Goal: Task Accomplishment & Management: Complete application form

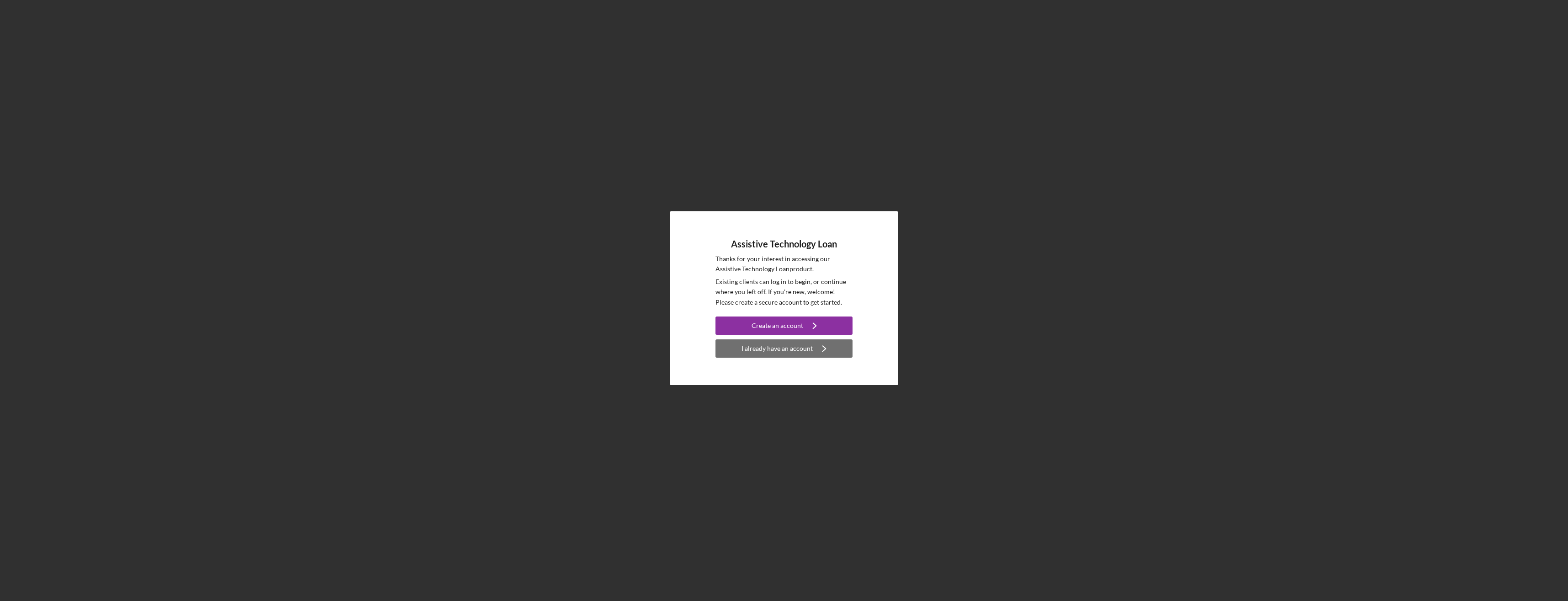
click at [821, 344] on icon "Icon/Navigate" at bounding box center [824, 348] width 23 height 23
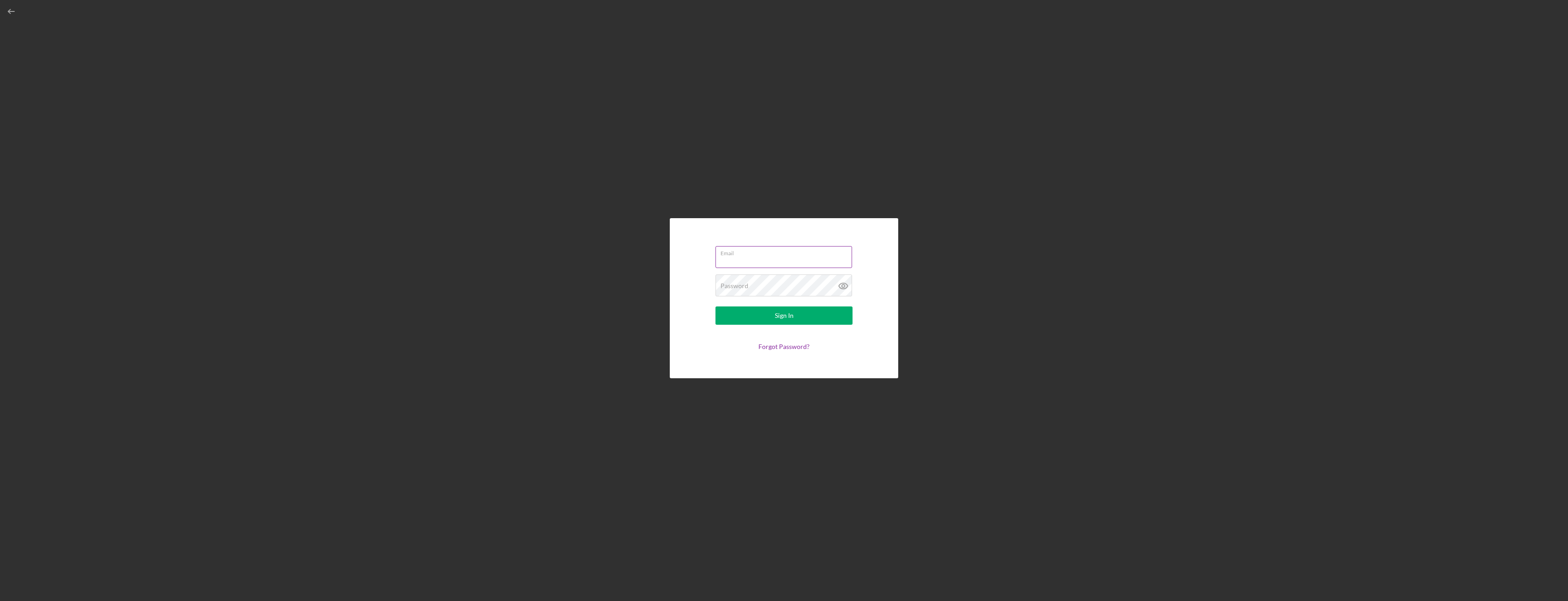
click at [779, 260] on input "Email" at bounding box center [784, 257] width 137 height 22
type input "[EMAIL_ADDRESS][DOMAIN_NAME]"
click at [789, 284] on div "Password Required" at bounding box center [784, 285] width 137 height 23
click at [716, 306] on button "Sign In" at bounding box center [784, 315] width 137 height 18
click at [840, 285] on icon at bounding box center [843, 285] width 23 height 23
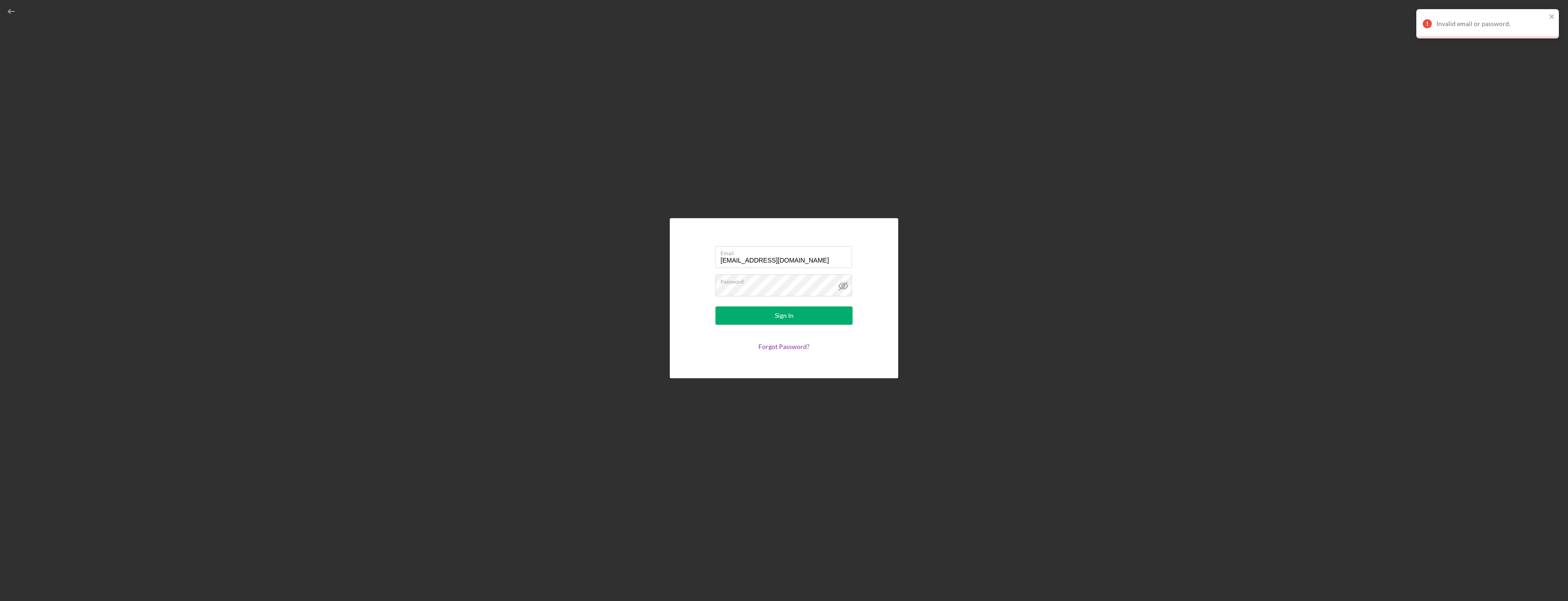
click at [799, 327] on form "Email [EMAIL_ADDRESS][DOMAIN_NAME] Password Sign In Forgot Password?" at bounding box center [784, 298] width 183 height 115
click at [786, 323] on div "Sign In" at bounding box center [784, 315] width 18 height 18
click at [715, 296] on form "Email [EMAIL_ADDRESS][DOMAIN_NAME] Password Sign In Forgot Password?" at bounding box center [784, 298] width 183 height 115
drag, startPoint x: 789, startPoint y: 261, endPoint x: 728, endPoint y: 272, distance: 62.0
click at [713, 269] on form "Email [EMAIL_ADDRESS][DOMAIN_NAME] Password Required Sign In Forgot Password?" at bounding box center [784, 298] width 183 height 115
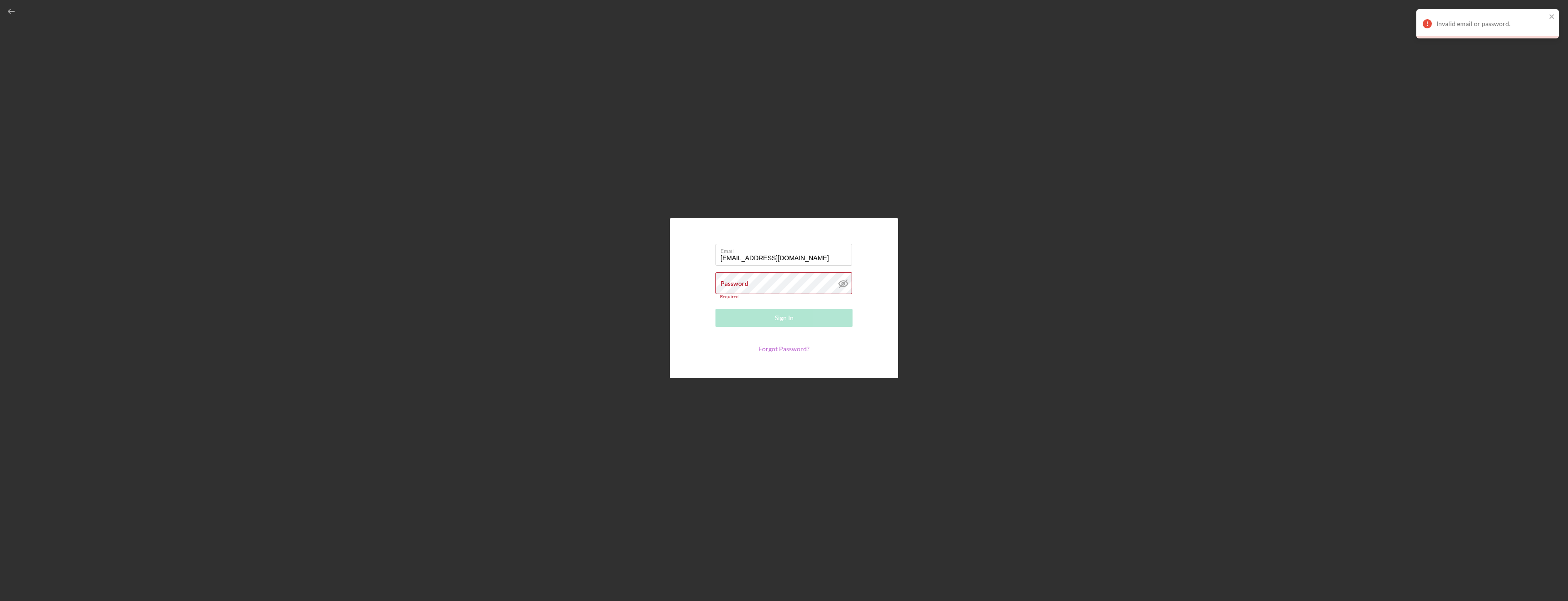
click at [780, 349] on link "Forgot Password?" at bounding box center [784, 348] width 51 height 8
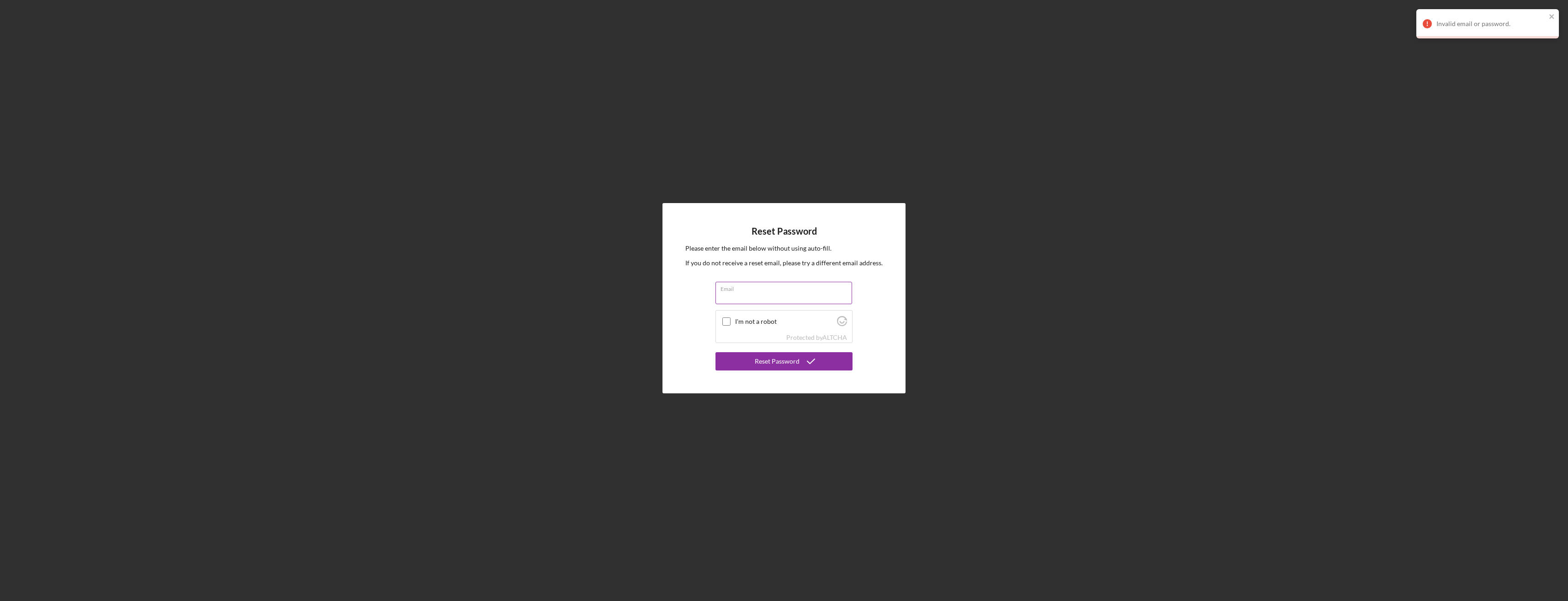
click at [752, 298] on input "Email" at bounding box center [784, 293] width 137 height 22
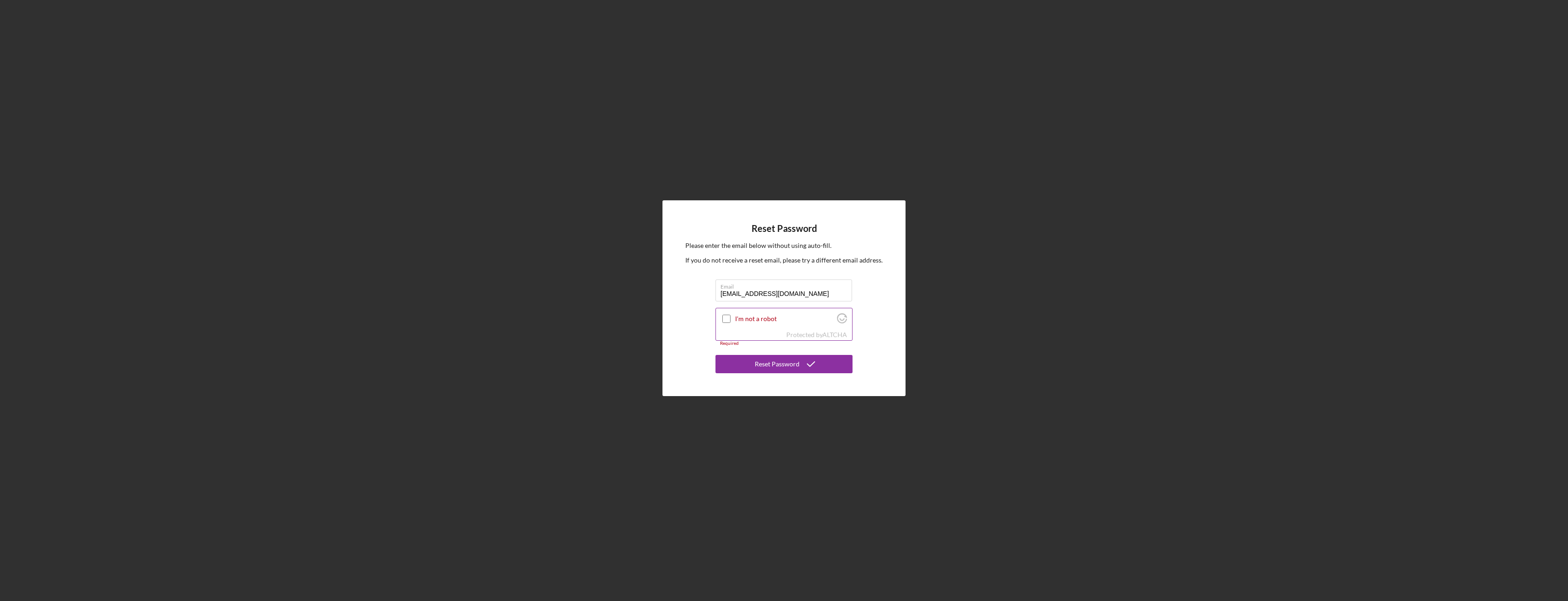
type input "[EMAIL_ADDRESS][DOMAIN_NAME]"
click at [727, 319] on input "I'm not a robot" at bounding box center [727, 318] width 8 height 8
checkbox input "true"
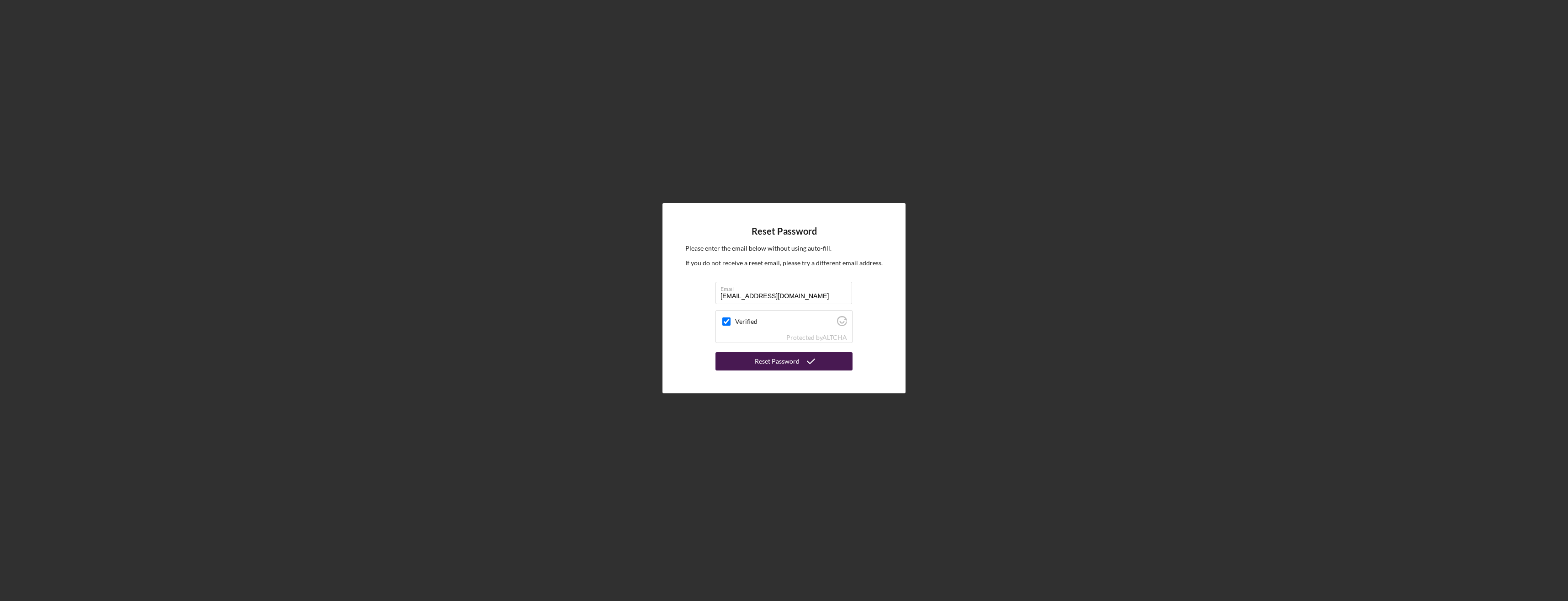
click at [785, 364] on div "Reset Password" at bounding box center [778, 361] width 45 height 18
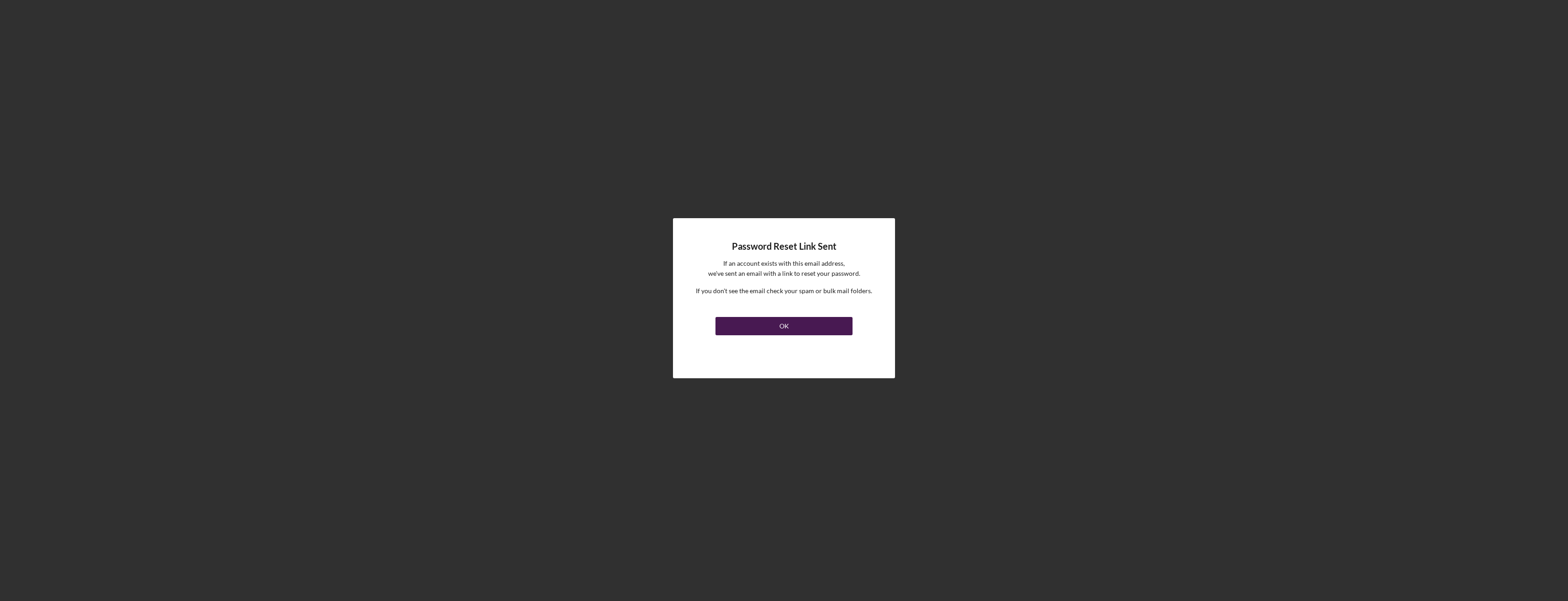
click at [785, 329] on div "OK" at bounding box center [784, 326] width 9 height 18
